Goal: Task Accomplishment & Management: Use online tool/utility

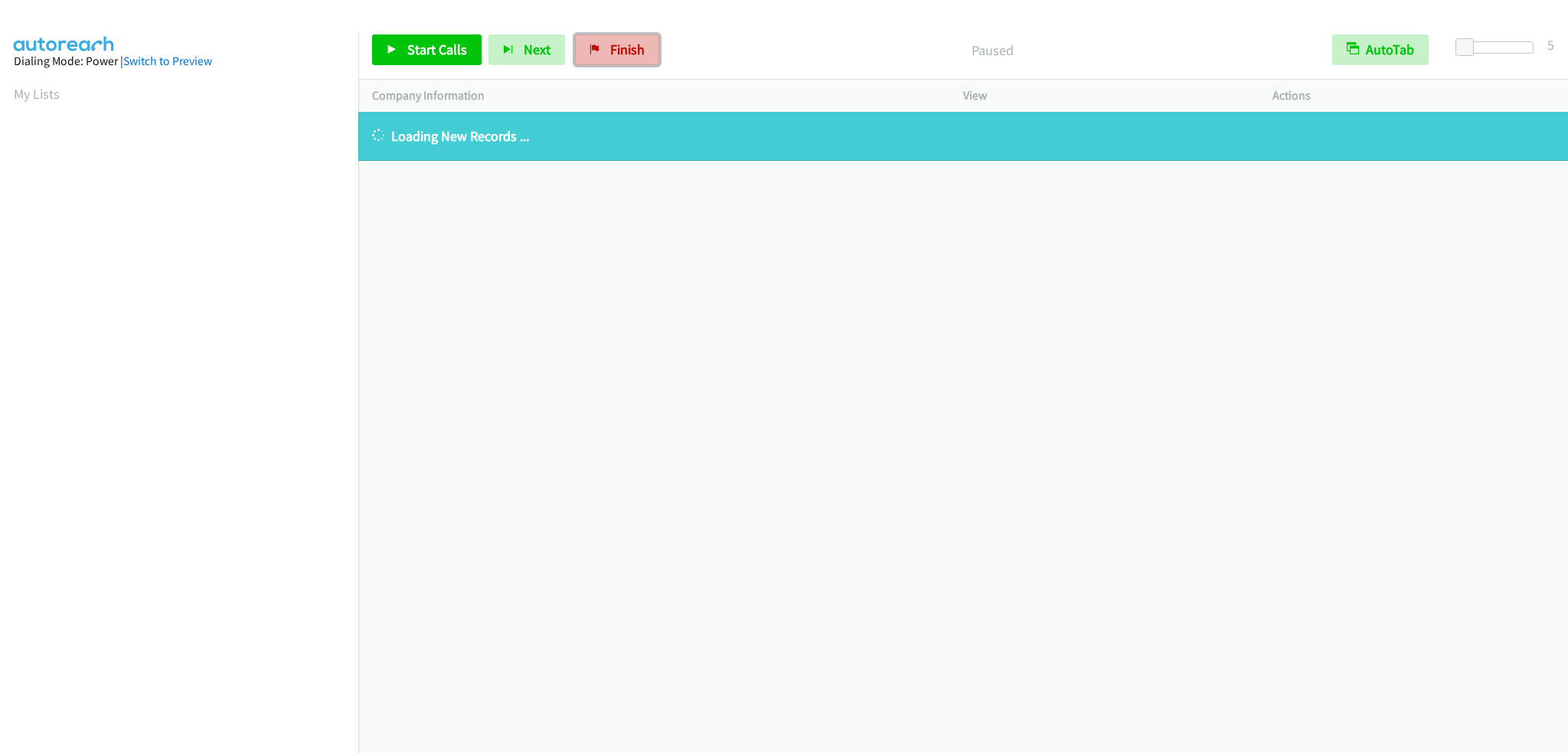
click at [628, 48] on span "Finish" at bounding box center [627, 50] width 35 height 18
click at [597, 47] on link "Finish" at bounding box center [617, 50] width 85 height 30
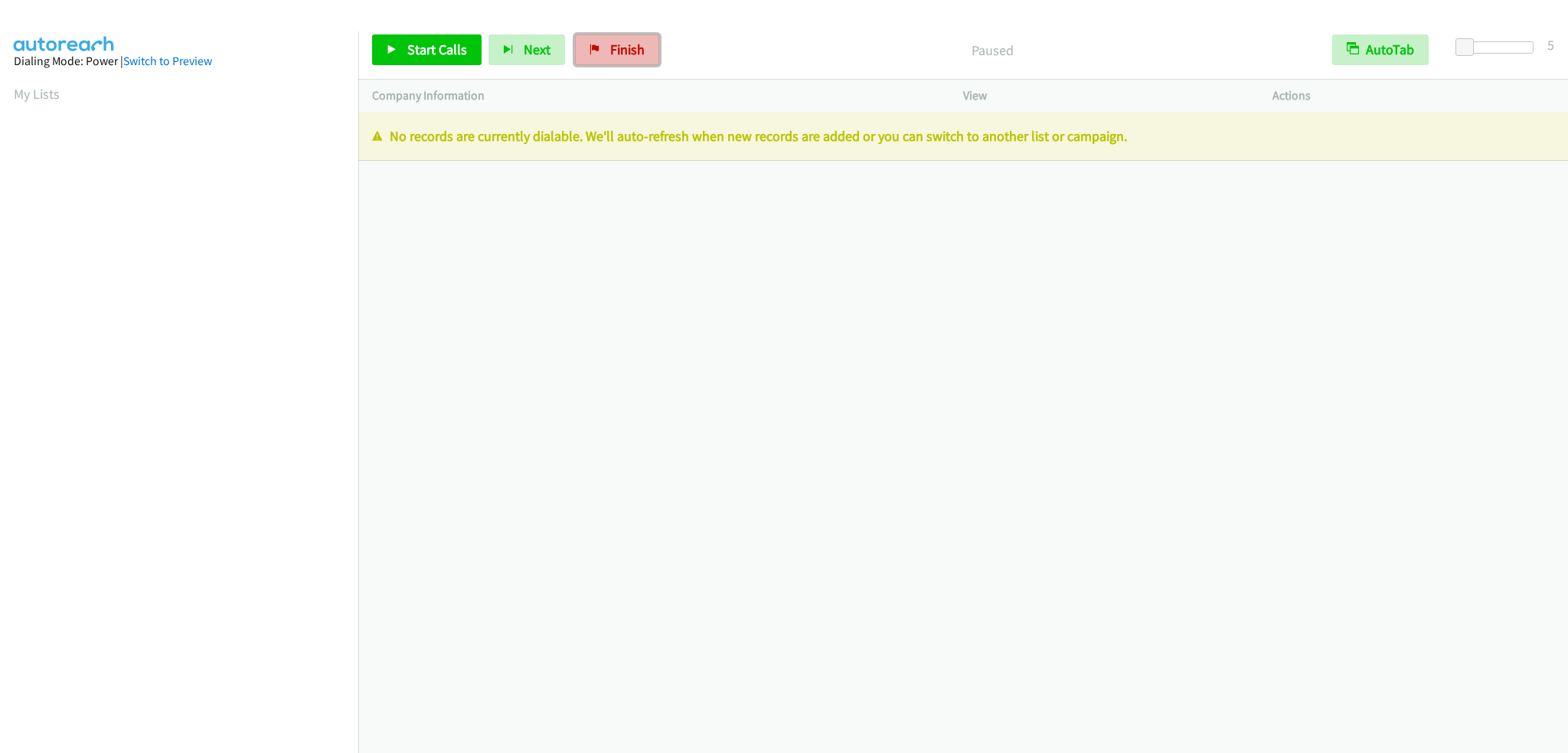
drag, startPoint x: 607, startPoint y: 45, endPoint x: 839, endPoint y: 60, distance: 232.5
click at [610, 45] on span "Finish" at bounding box center [627, 50] width 35 height 18
